Goal: Navigation & Orientation: Find specific page/section

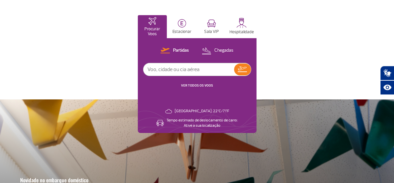
scroll to position [39, 0]
click at [214, 26] on img at bounding box center [211, 23] width 9 height 8
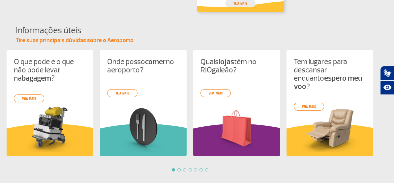
scroll to position [629, 0]
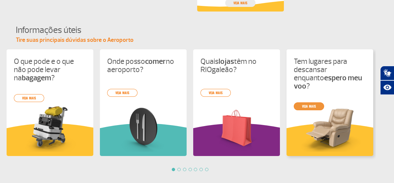
click at [312, 102] on link "veja mais" at bounding box center [309, 106] width 30 height 8
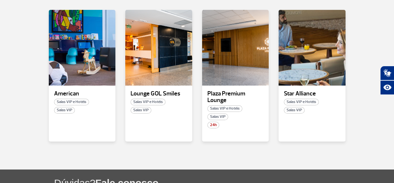
scroll to position [155, 0]
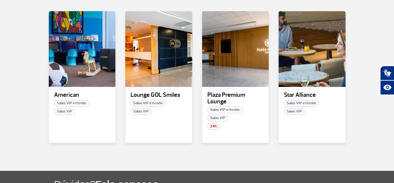
click at [312, 98] on p "Star Alliance" at bounding box center [312, 95] width 56 height 7
